Goal: Transaction & Acquisition: Purchase product/service

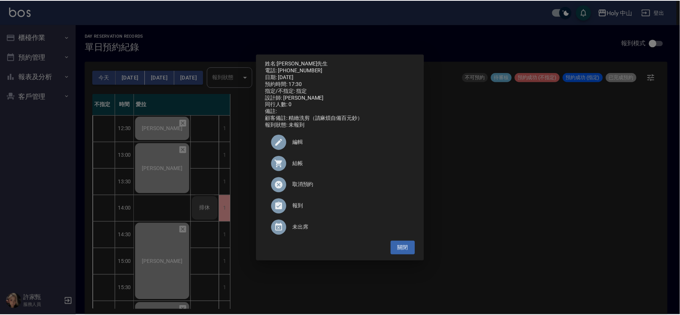
scroll to position [240, 0]
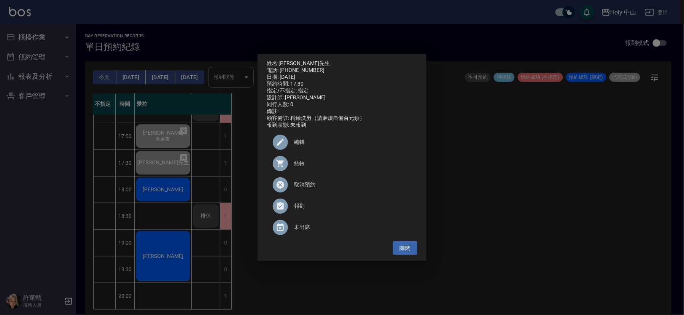
click at [471, 200] on div "姓名: [PERSON_NAME]先生 電話: [PHONE_NUMBER] 日期: [DATE] 預約時間: 17:30 指定/不指定: 指定 設計師: 愛…" at bounding box center [342, 157] width 684 height 315
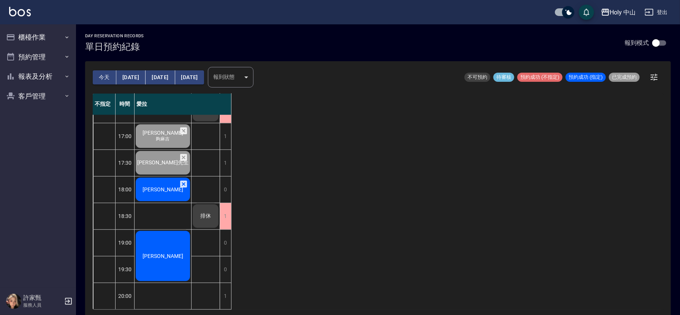
click at [165, 186] on span "[PERSON_NAME]" at bounding box center [163, 189] width 44 height 6
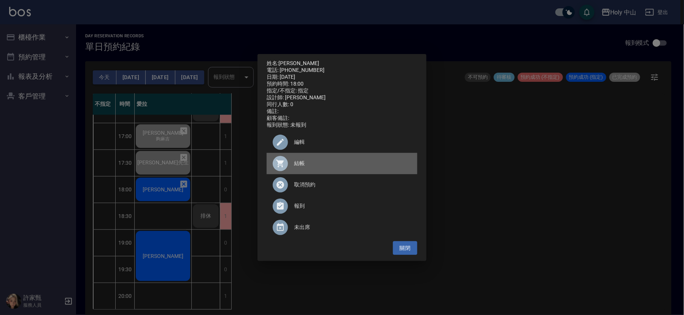
click at [302, 167] on span "結帳" at bounding box center [352, 163] width 117 height 8
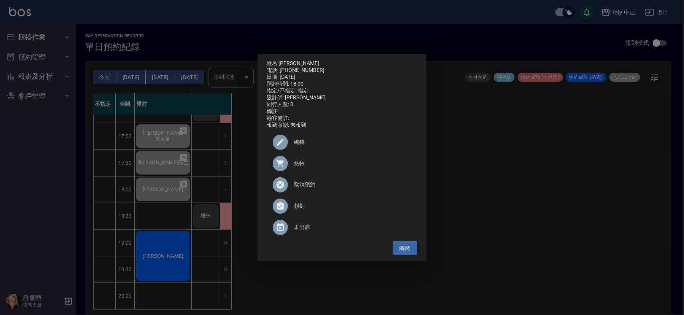
click at [568, 197] on div "姓名: [PERSON_NAME]呈 電話: [PHONE_NUMBER] 日期: [DATE] 預約時間: 18:00 指定/不指定: 指定 設計師: 愛拉…" at bounding box center [342, 157] width 684 height 315
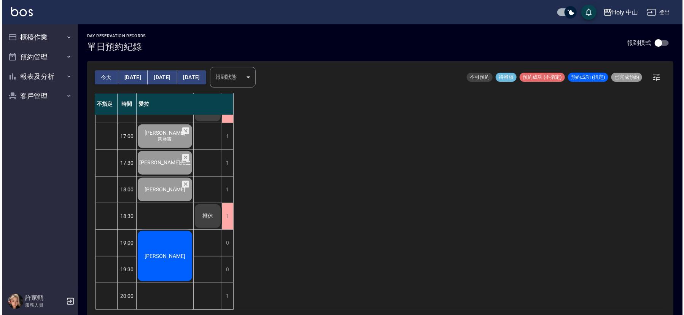
scroll to position [2, 0]
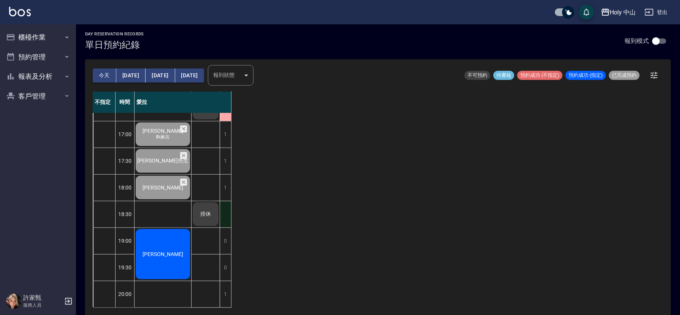
click at [224, 206] on div "1" at bounding box center [225, 214] width 11 height 26
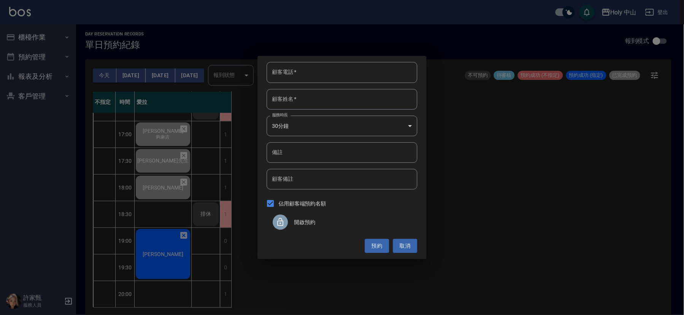
click at [286, 226] on div at bounding box center [280, 221] width 15 height 15
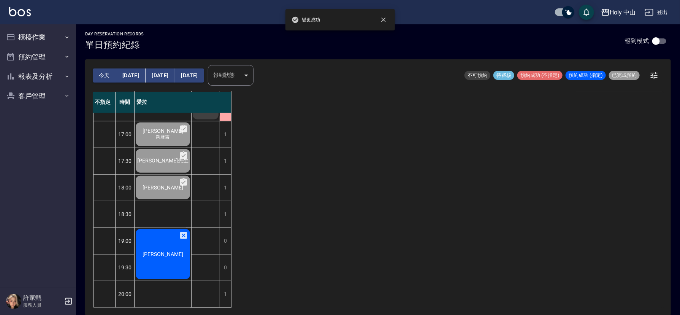
click at [179, 253] on div "徐先生" at bounding box center [163, 254] width 57 height 52
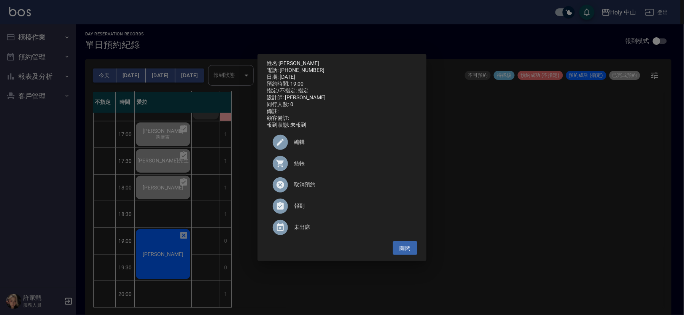
click at [292, 147] on div at bounding box center [283, 142] width 21 height 15
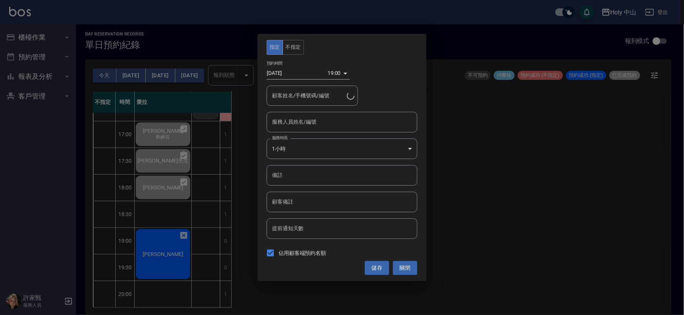
type input "徐先生/0952700246/"
type input "愛拉(無代號)"
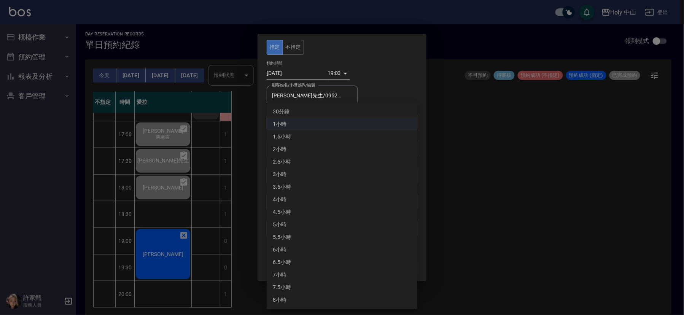
click at [409, 149] on body "Holy 中山 登出 櫃檯作業 打帳單 帳單列表 營業儀表板 現場電腦打卡 預約管理 預約管理 單日預約紀錄 單週預約紀錄 報表及分析 報表目錄 店家日報表 …" at bounding box center [342, 156] width 684 height 317
click at [303, 115] on li "30分鐘" at bounding box center [342, 111] width 151 height 13
type input "1"
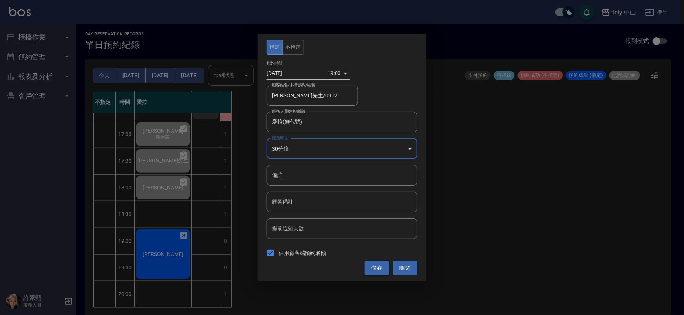
click at [369, 272] on button "儲存" at bounding box center [377, 268] width 24 height 14
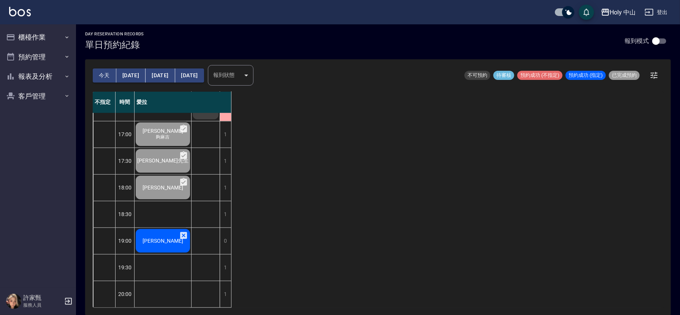
click at [170, 238] on span "[PERSON_NAME]" at bounding box center [163, 241] width 44 height 6
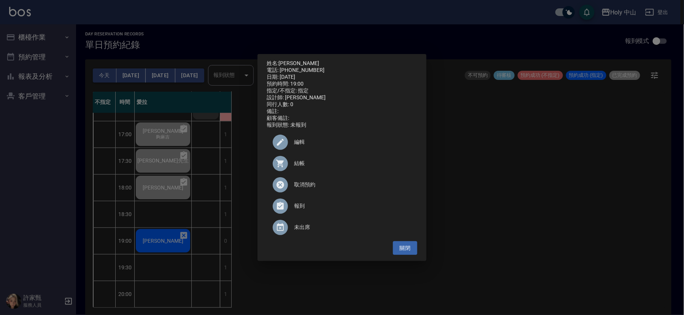
click at [300, 167] on span "結帳" at bounding box center [352, 163] width 117 height 8
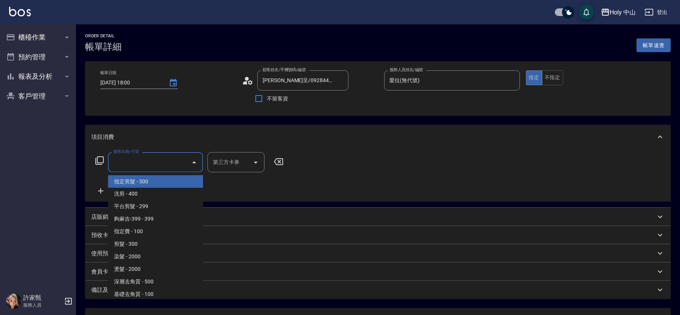
click at [124, 180] on span "指定剪髮 - 500" at bounding box center [155, 181] width 95 height 13
type input "指定剪髮(1)"
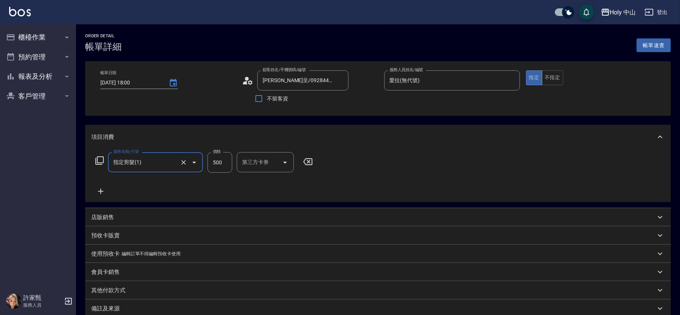
click at [225, 162] on input "500" at bounding box center [220, 162] width 25 height 21
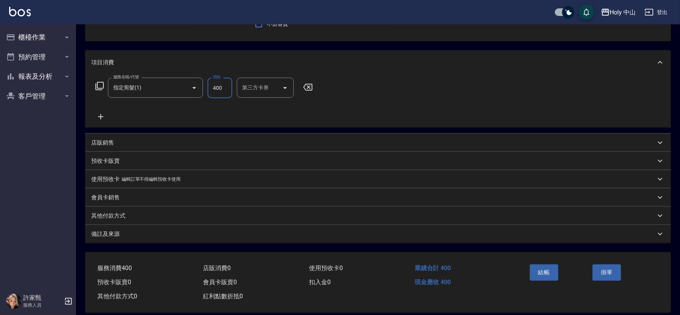
scroll to position [84, 0]
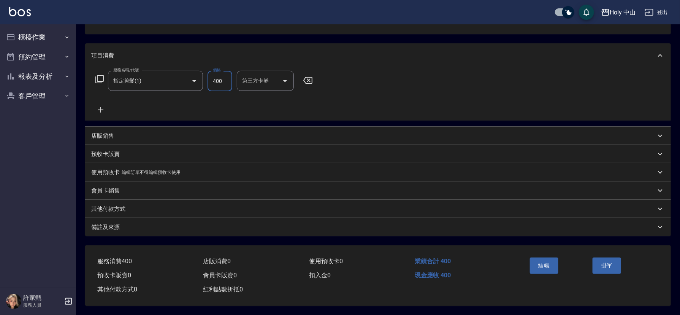
type input "400"
click at [363, 223] on div "備註及來源" at bounding box center [373, 227] width 565 height 8
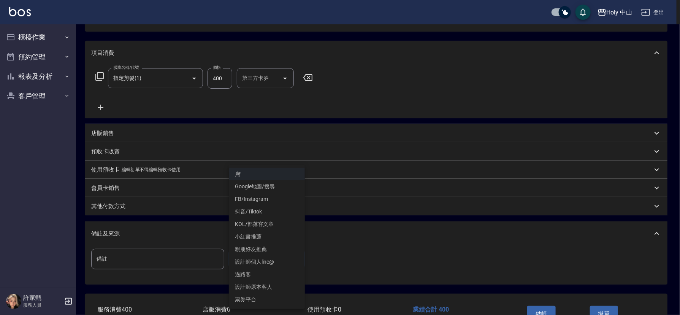
click at [264, 257] on body "Holy 中山 登出 櫃檯作業 打帳單 帳單列表 營業儀表板 現場電腦打卡 預約管理 預約管理 單日預約紀錄 單週預約紀錄 報表及分析 報表目錄 店家日報表 …" at bounding box center [340, 139] width 680 height 447
click at [273, 285] on li "設計師原本客人" at bounding box center [267, 287] width 76 height 13
type input "設計師原本客人"
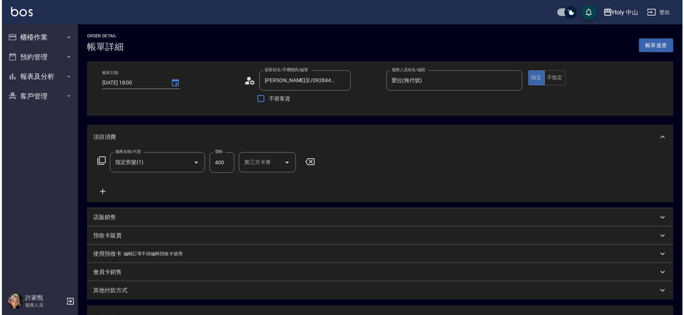
scroll to position [135, 0]
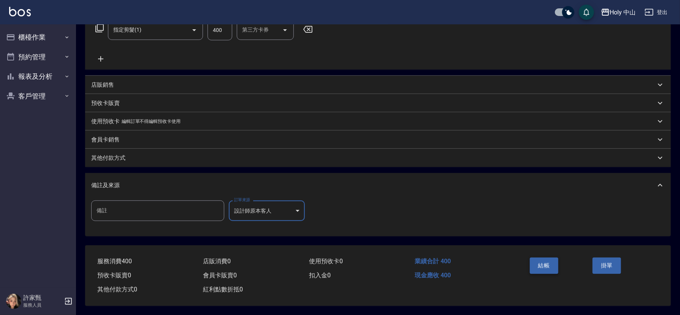
click at [537, 262] on button "結帳" at bounding box center [544, 265] width 29 height 16
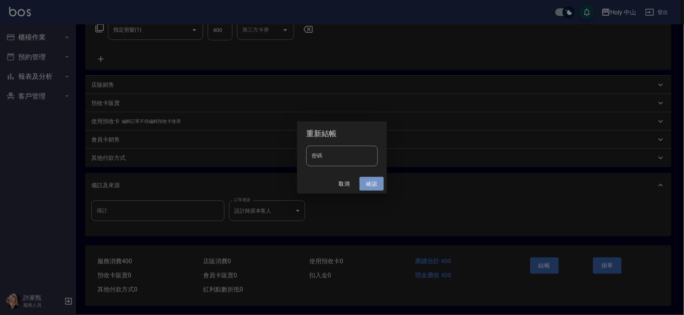
click at [365, 181] on button "確認" at bounding box center [371, 184] width 24 height 14
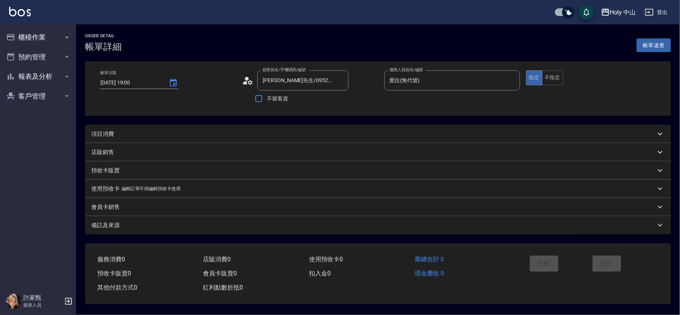
click at [190, 132] on div "項目消費" at bounding box center [373, 134] width 565 height 8
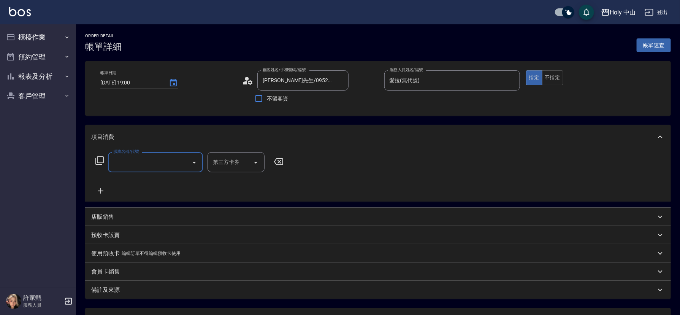
click at [180, 162] on input "服務名稱/代號" at bounding box center [149, 162] width 77 height 13
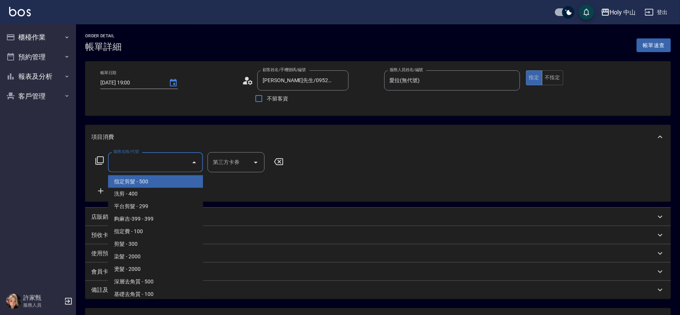
click at [154, 180] on span "指定剪髮 - 500" at bounding box center [155, 181] width 95 height 13
type input "指定剪髮(1)"
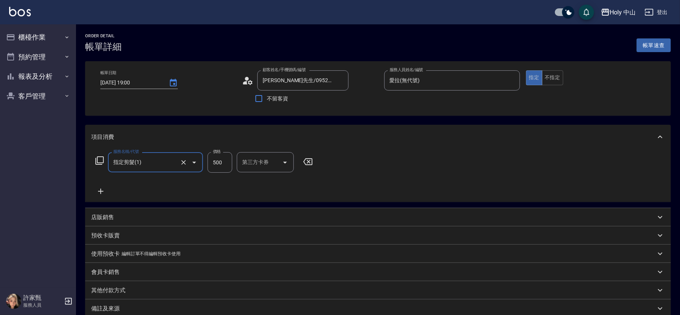
click at [228, 164] on input "500" at bounding box center [220, 162] width 25 height 21
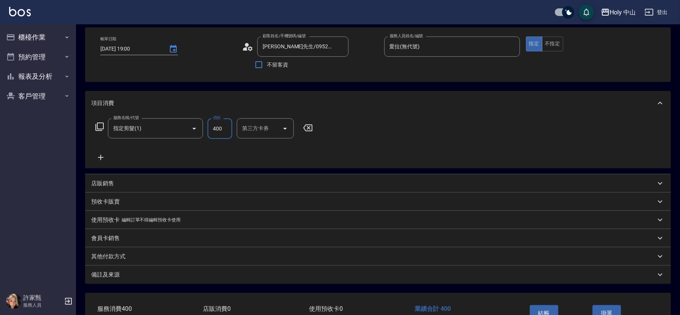
scroll to position [84, 0]
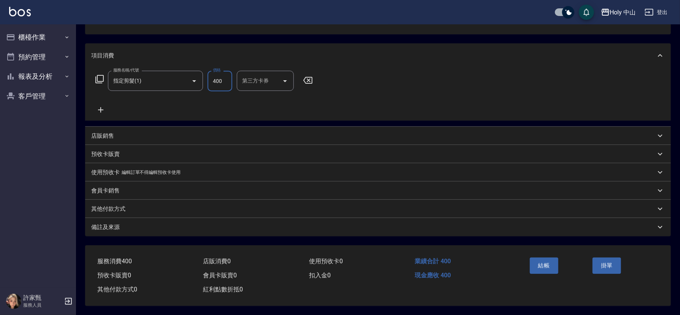
type input "400"
click at [198, 223] on div "備註及來源" at bounding box center [373, 227] width 565 height 8
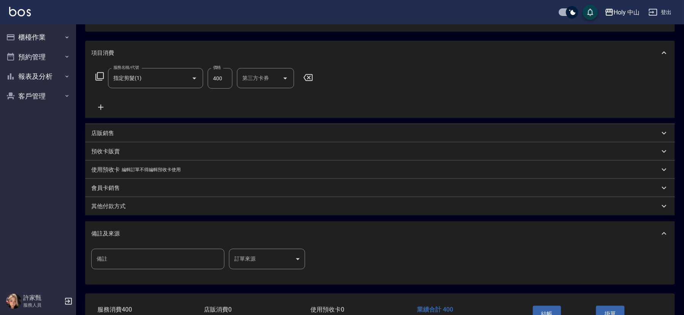
click at [259, 259] on body "Holy 中山 登出 櫃檯作業 打帳單 帳單列表 營業儀表板 現場電腦打卡 預約管理 預約管理 單日預約紀錄 單週預約紀錄 報表及分析 報表目錄 店家日報表 …" at bounding box center [342, 139] width 684 height 447
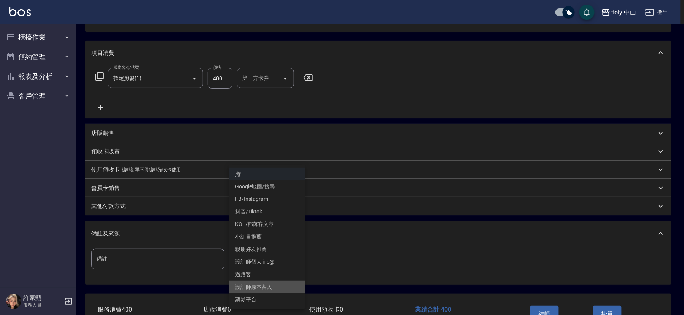
click at [272, 289] on li "設計師原本客人" at bounding box center [267, 287] width 76 height 13
type input "設計師原本客人"
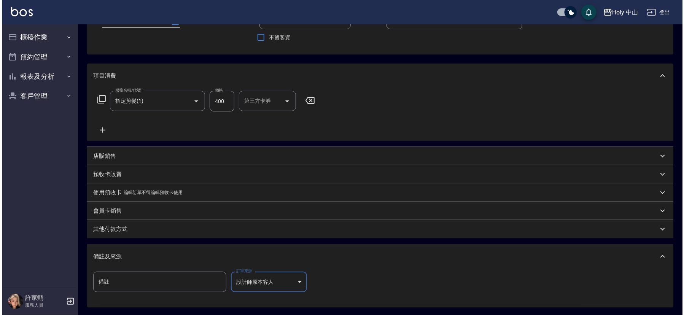
scroll to position [135, 0]
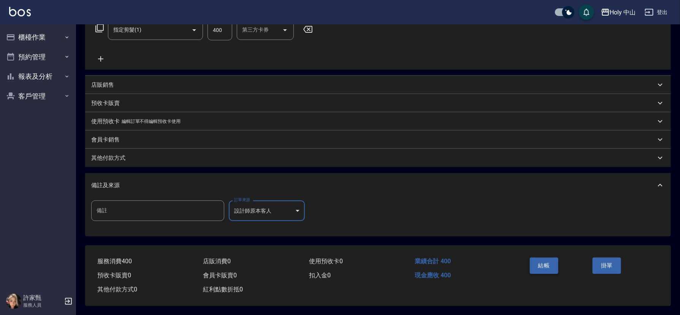
click at [538, 257] on button "結帳" at bounding box center [544, 265] width 29 height 16
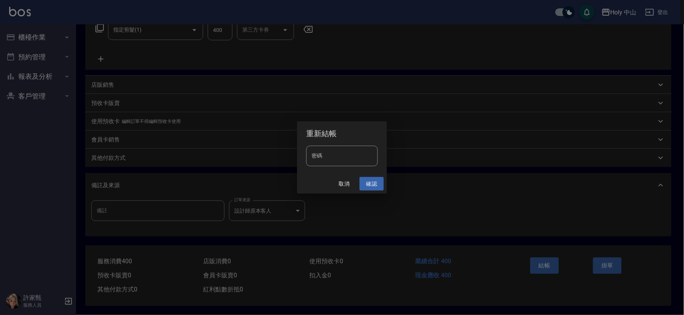
click at [376, 185] on button "確認" at bounding box center [371, 184] width 24 height 14
